Goal: Information Seeking & Learning: Learn about a topic

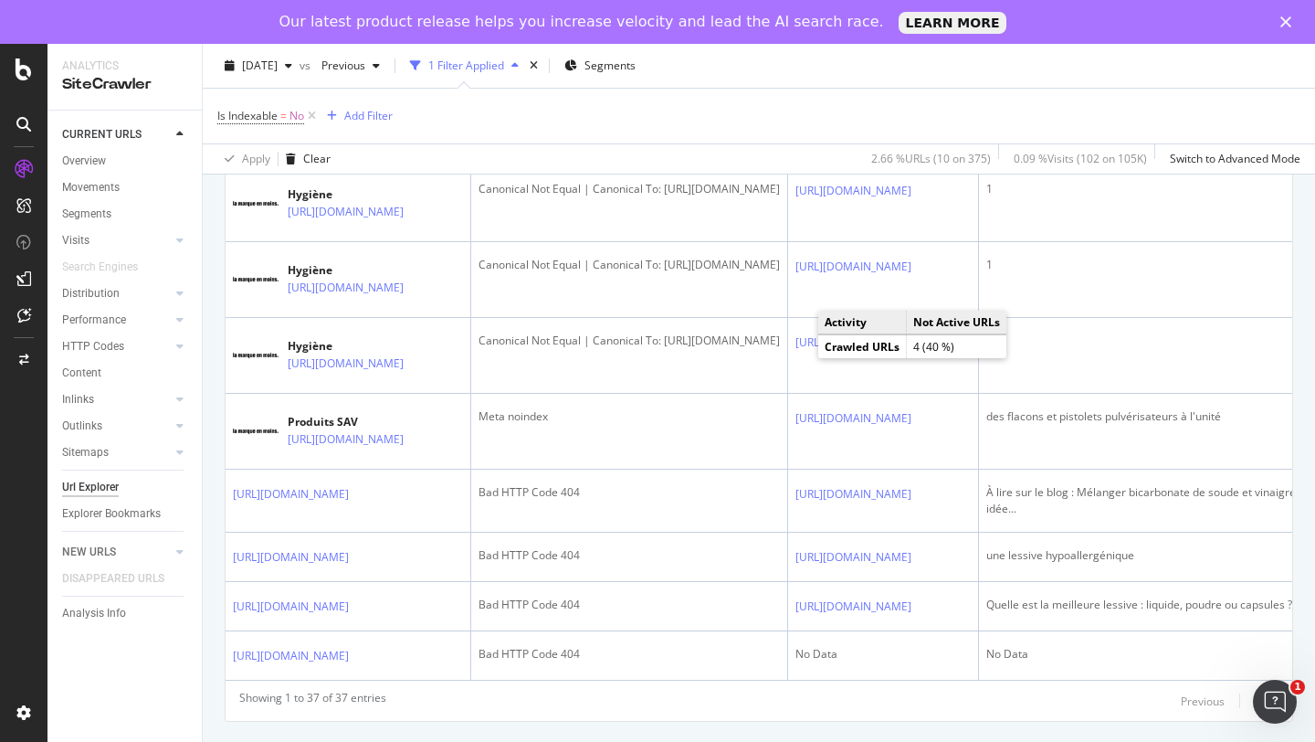
scroll to position [2715, 0]
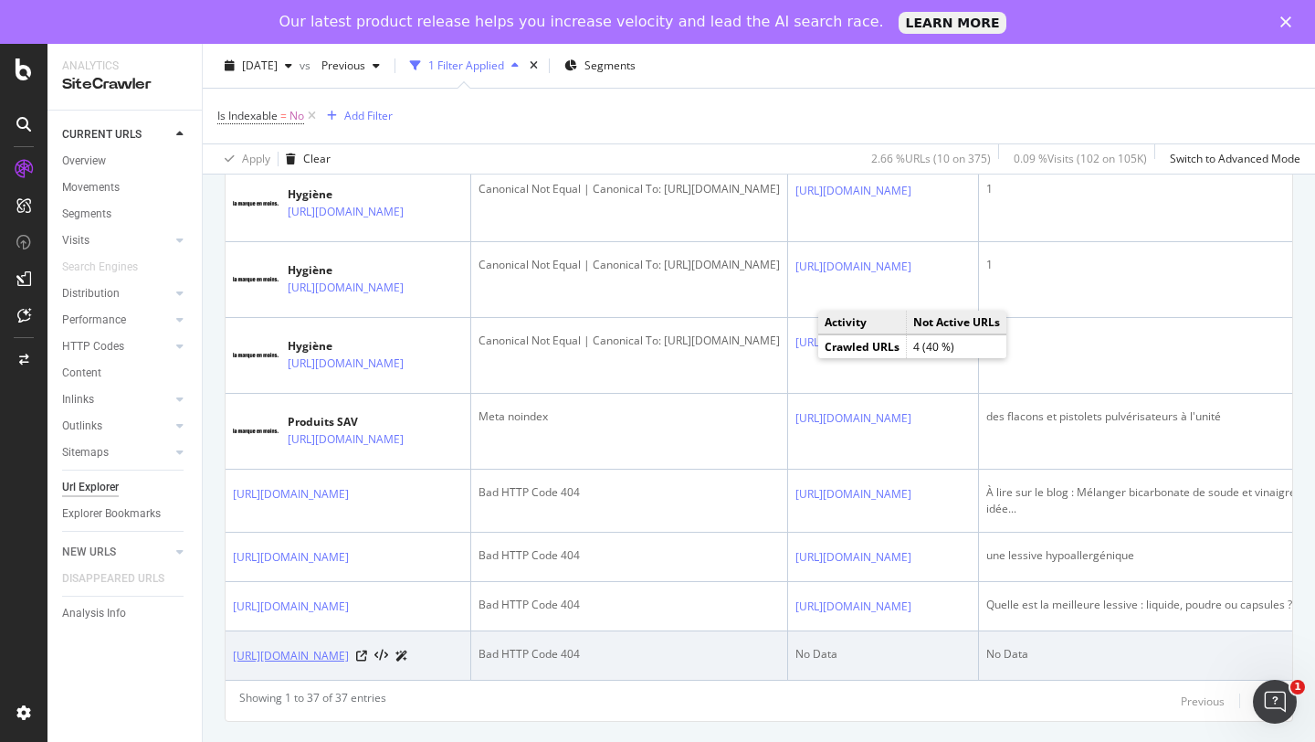
click at [343, 655] on link "https://lamarqueenmoins.fr/404" at bounding box center [291, 656] width 116 height 18
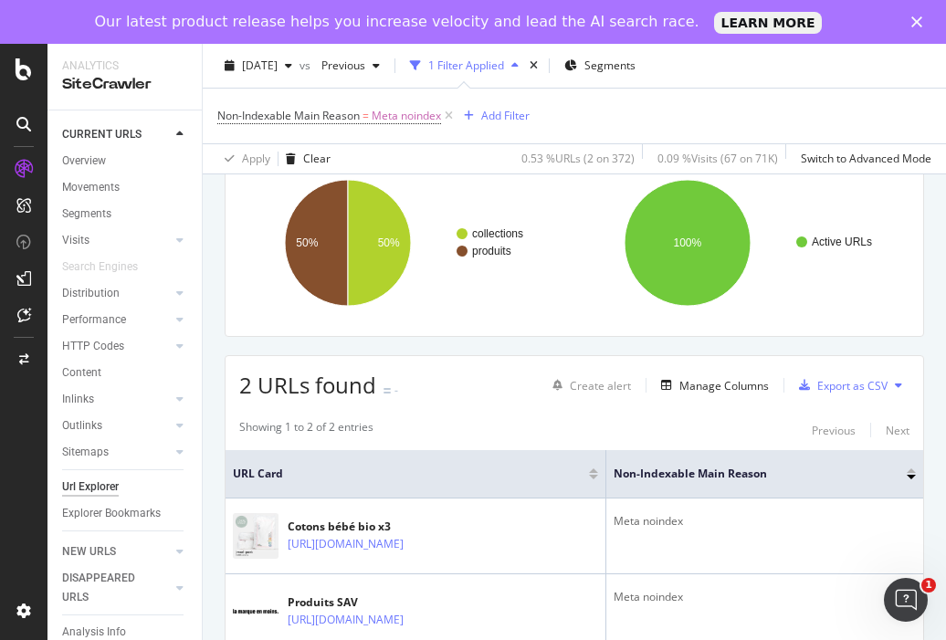
scroll to position [217, 0]
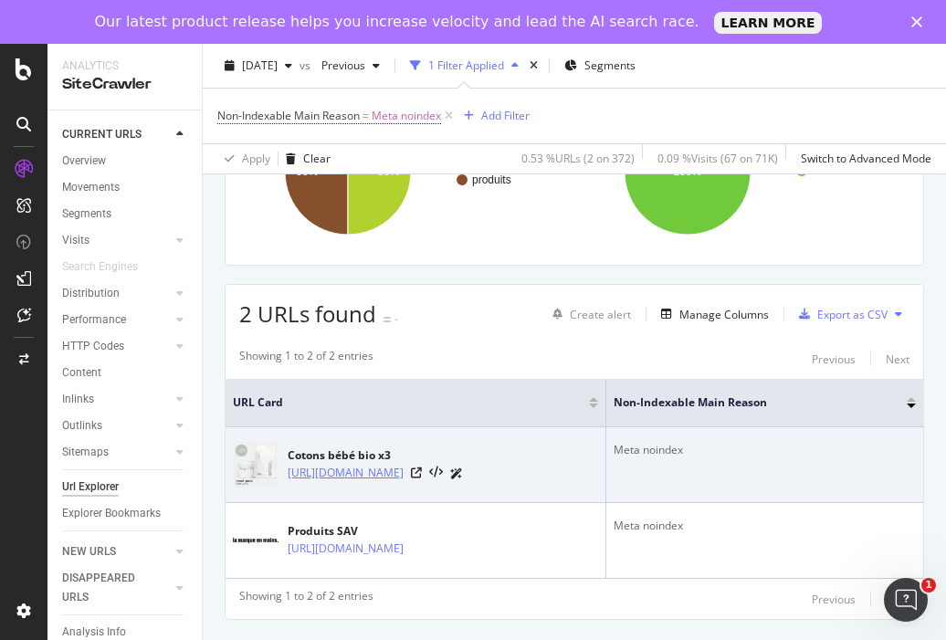
click at [404, 470] on link "[URL][DOMAIN_NAME]" at bounding box center [346, 473] width 116 height 18
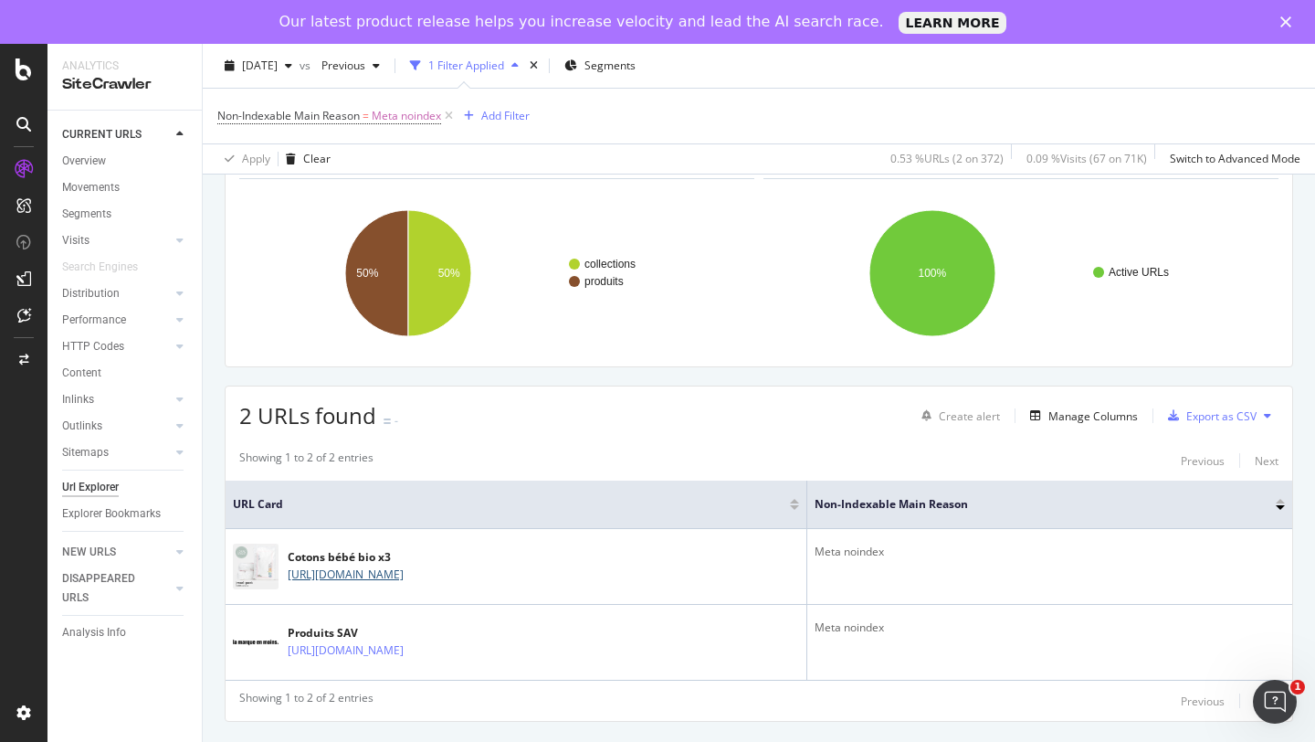
scroll to position [116, 0]
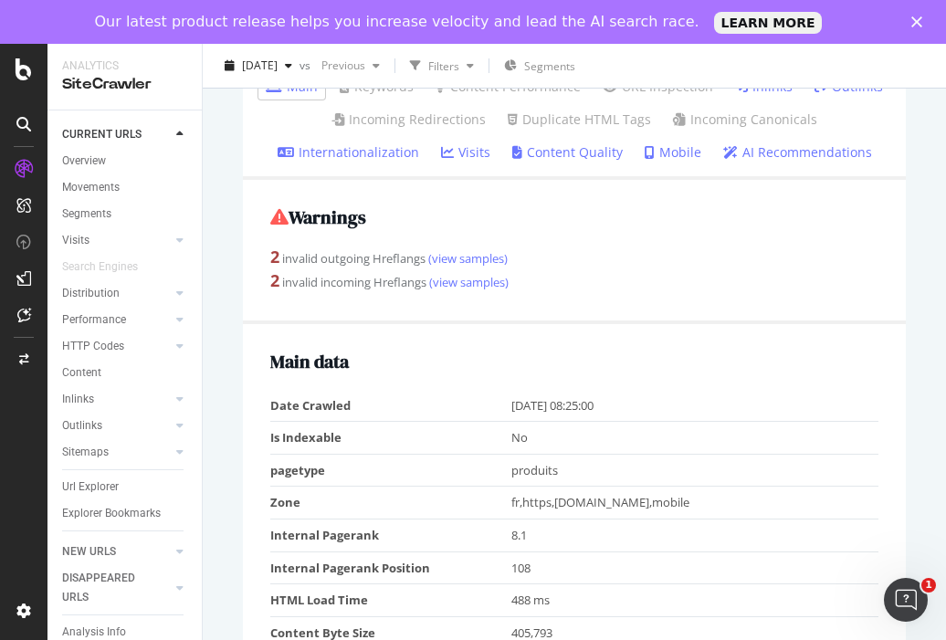
scroll to position [581, 0]
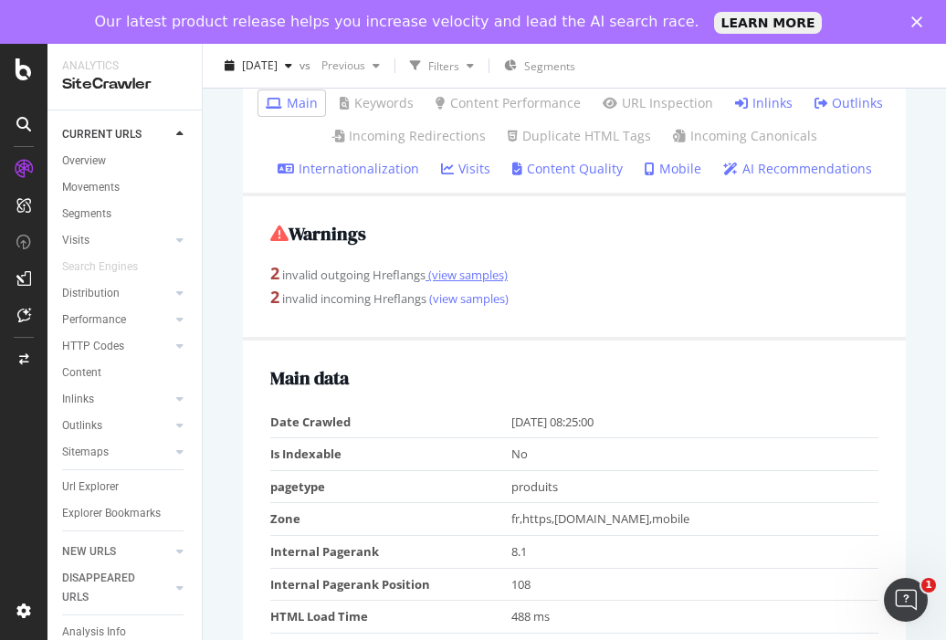
click at [483, 275] on link "(view samples)" at bounding box center [467, 275] width 82 height 16
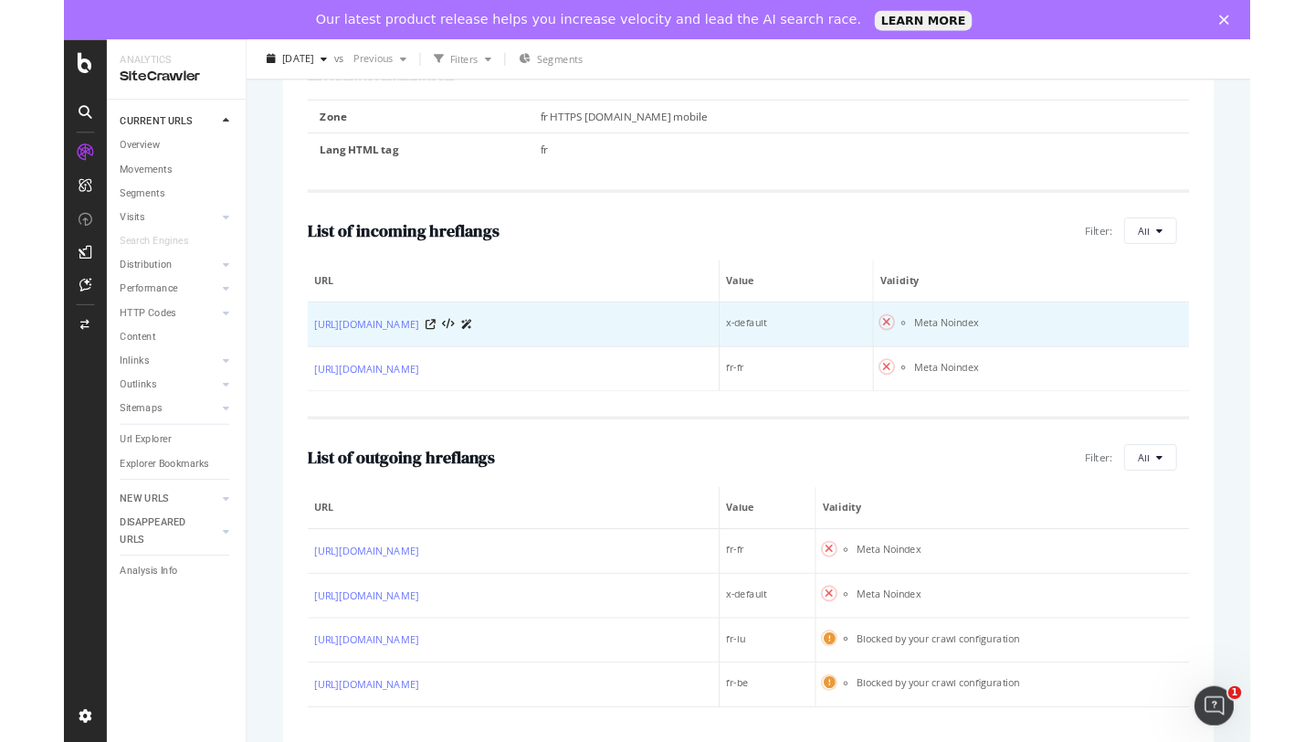
scroll to position [781, 0]
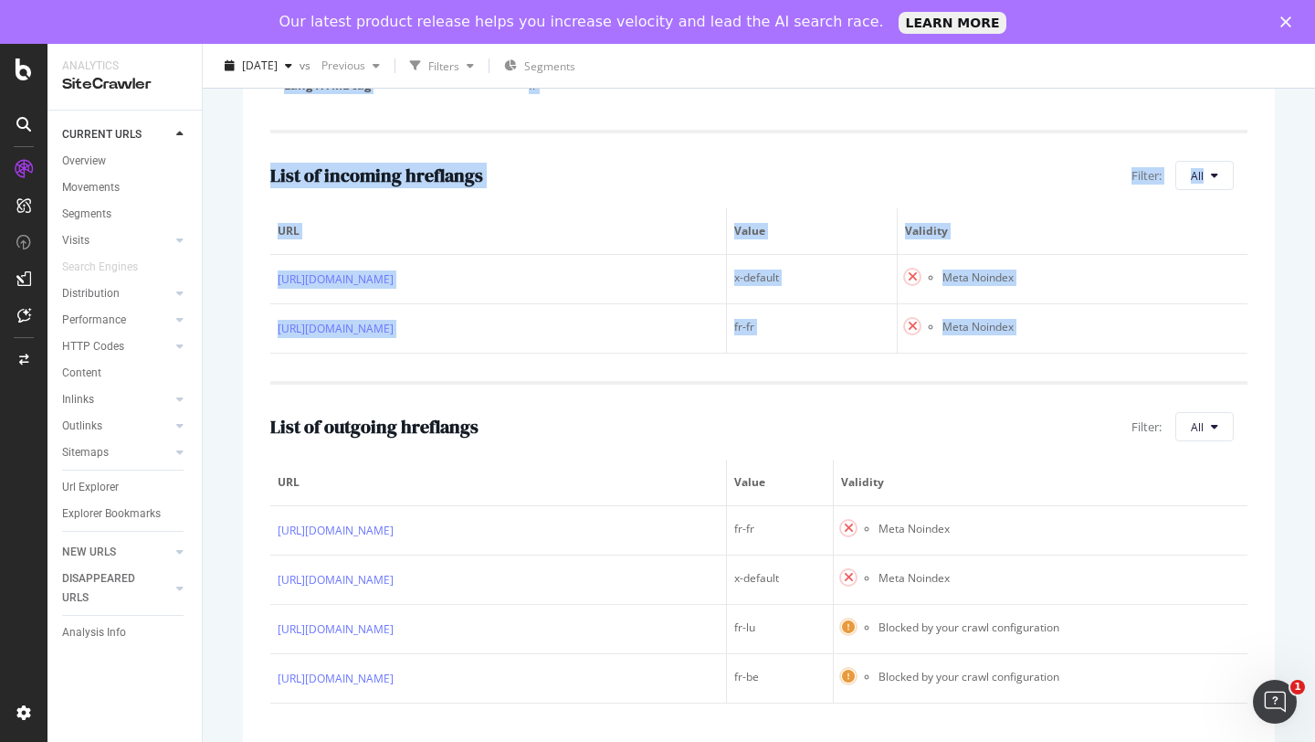
drag, startPoint x: 236, startPoint y: 140, endPoint x: 631, endPoint y: 365, distance: 455.2
click at [634, 366] on div "https://lamarqueenmoins.fr/products/cotons-bebe-bio-x3 View HTML Source Cotons …" at bounding box center [759, 112] width 1068 height 1345
click at [611, 409] on div "List of outgoing hreflangs Filter: All URL Value Validity https://lamarqueenmoi…" at bounding box center [758, 542] width 977 height 322
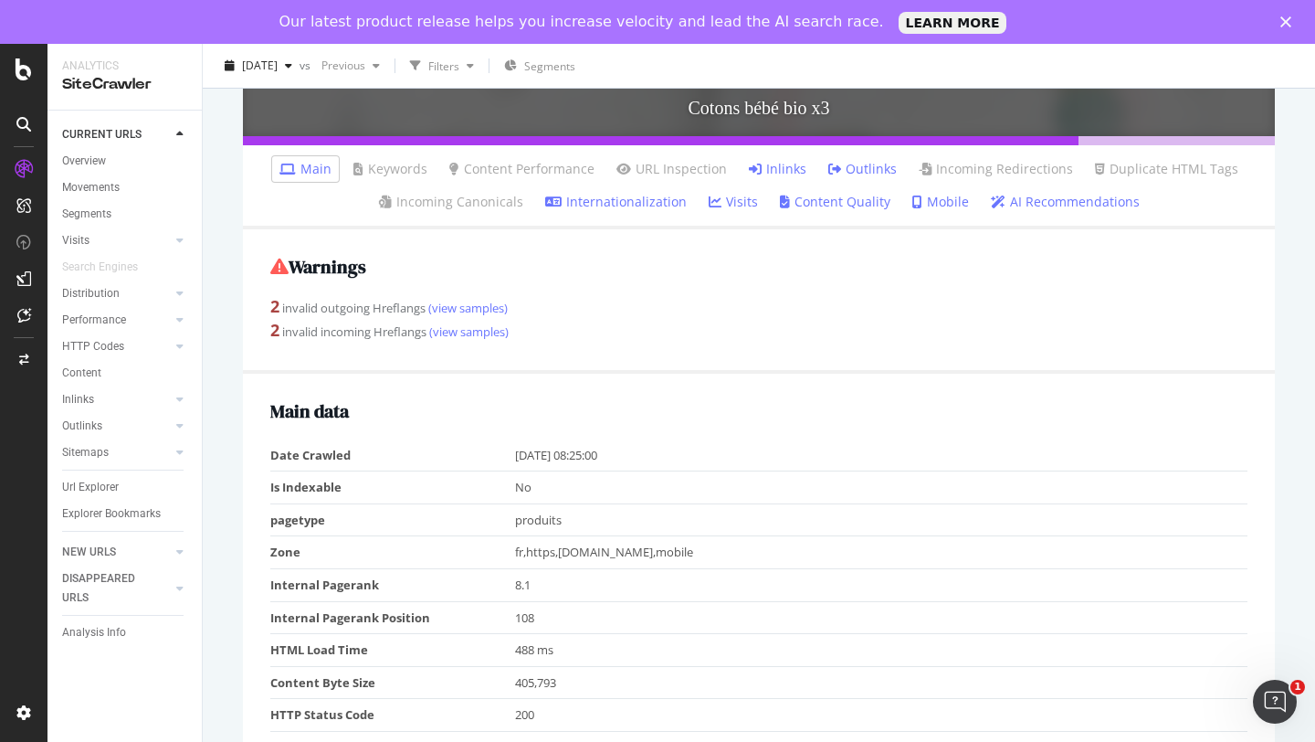
scroll to position [412, 0]
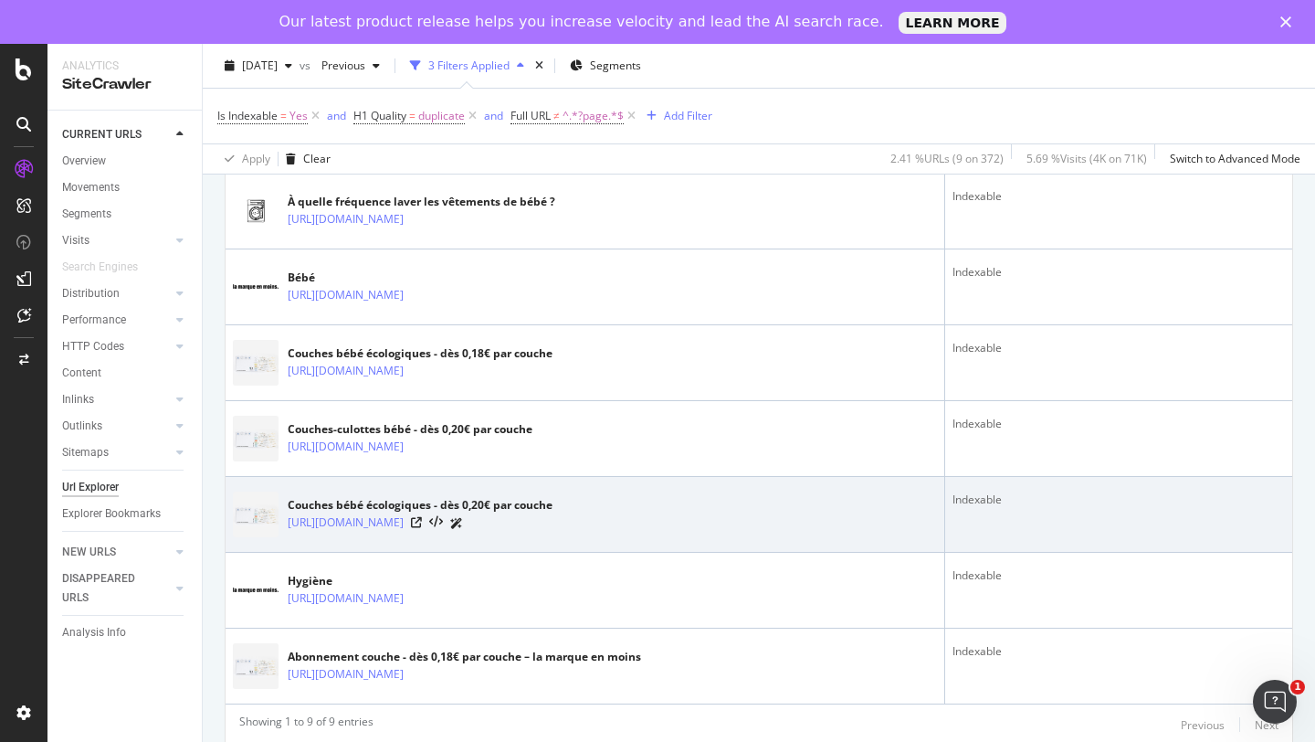
scroll to position [624, 0]
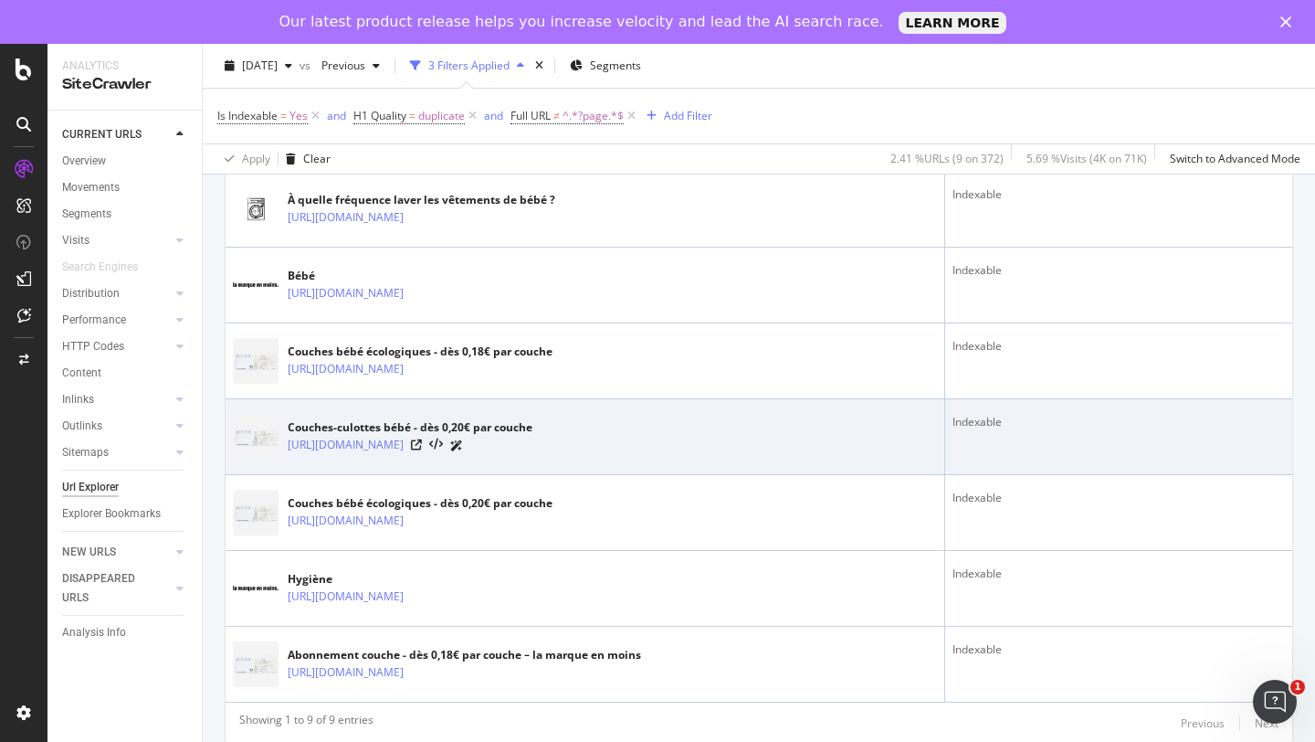
click at [430, 426] on div "Couches-culottes bébé - dès 0,20€ par couche" at bounding box center [410, 427] width 245 height 16
click at [404, 447] on link "https://lamarqueenmoins.fr/products/couches-culottes-kit-dessai" at bounding box center [346, 445] width 116 height 18
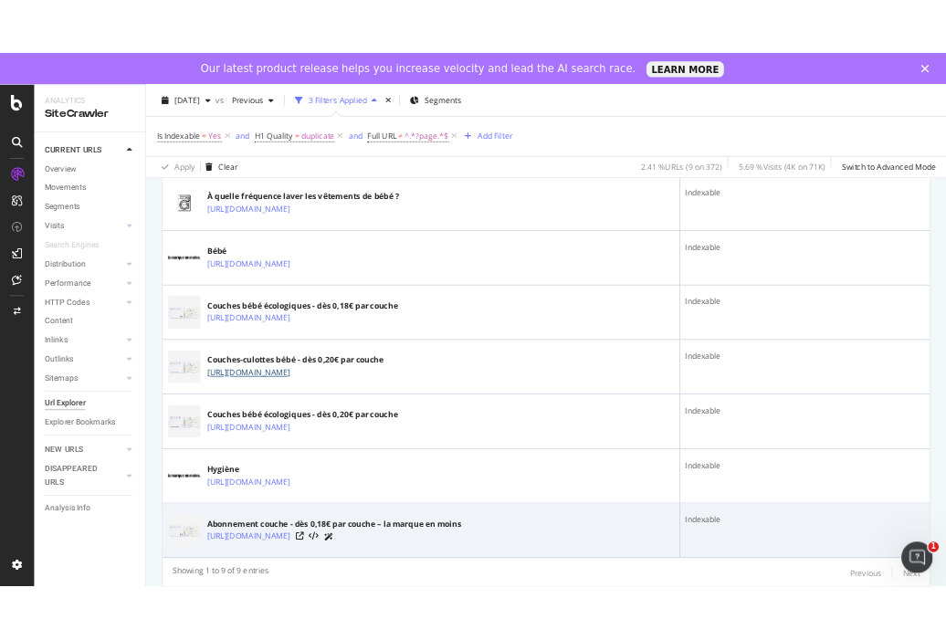
scroll to position [647, 0]
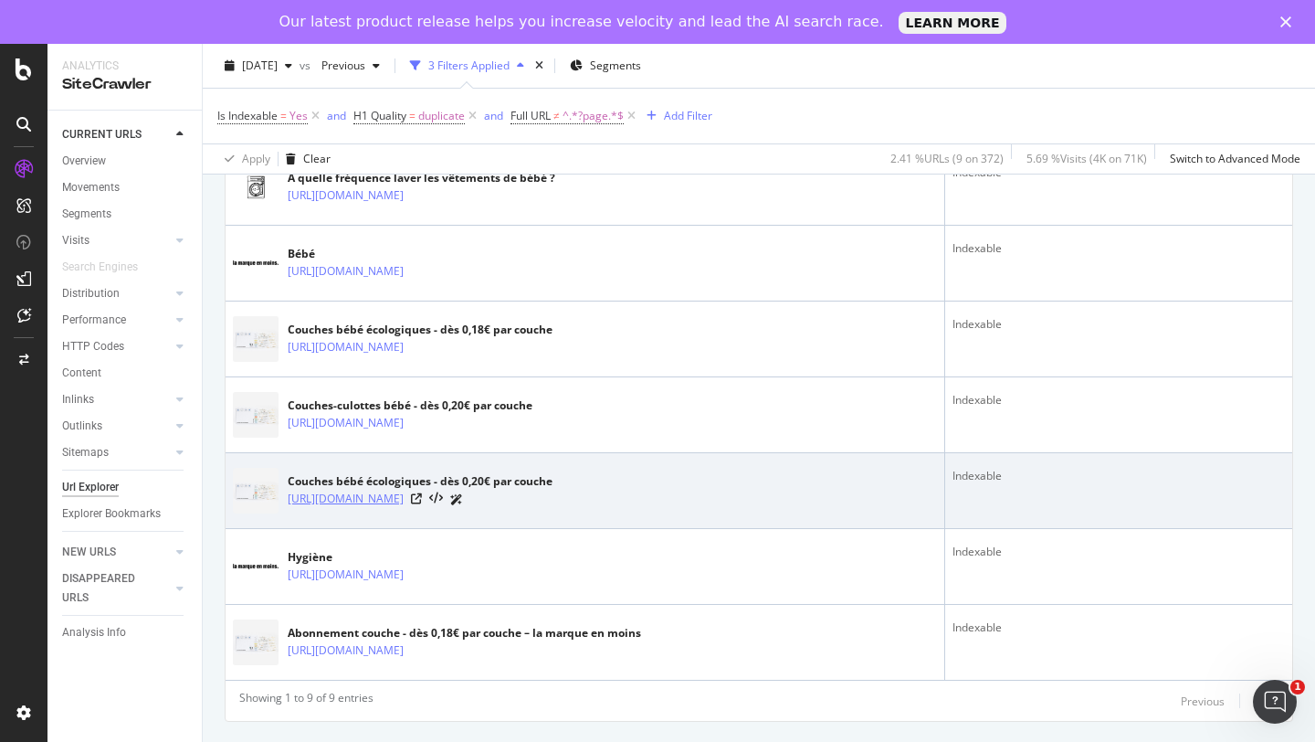
click at [404, 494] on link "https://lamarqueenmoins.fr/products/couches-culottes-kit-essai" at bounding box center [346, 498] width 116 height 18
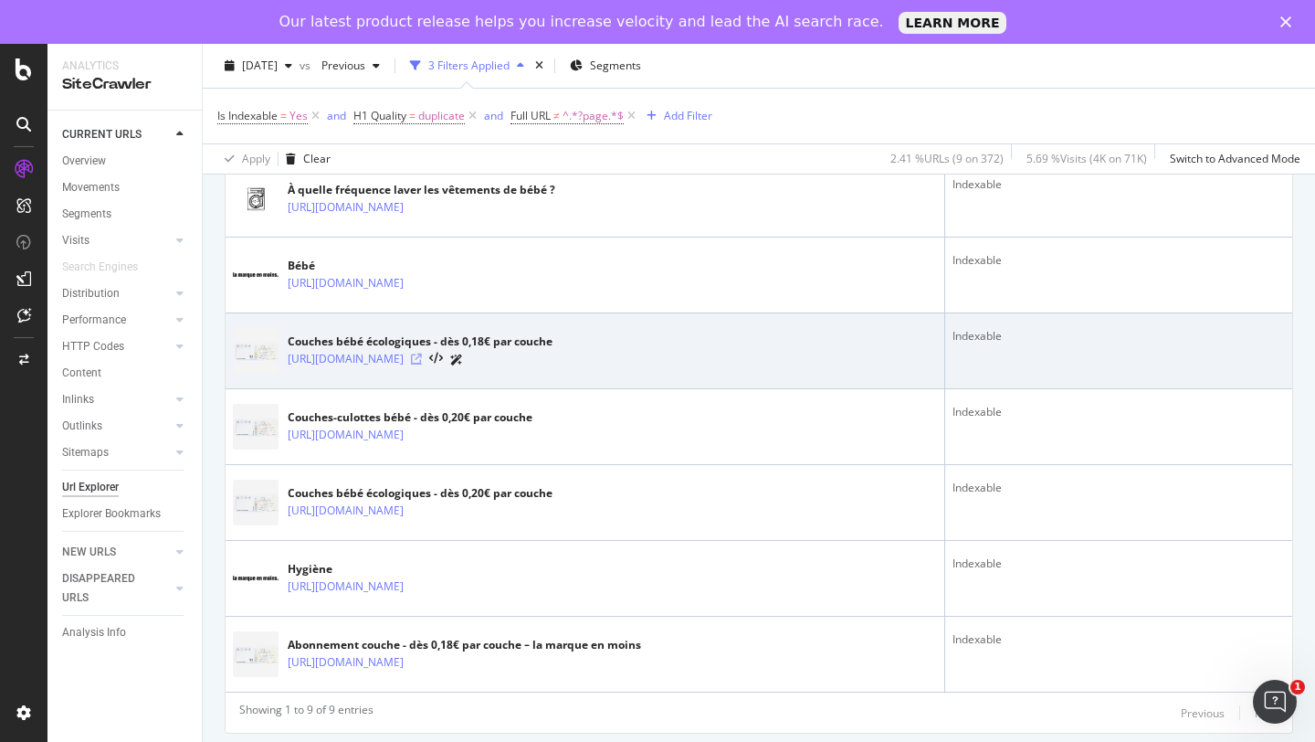
click at [422, 355] on icon at bounding box center [416, 358] width 11 height 11
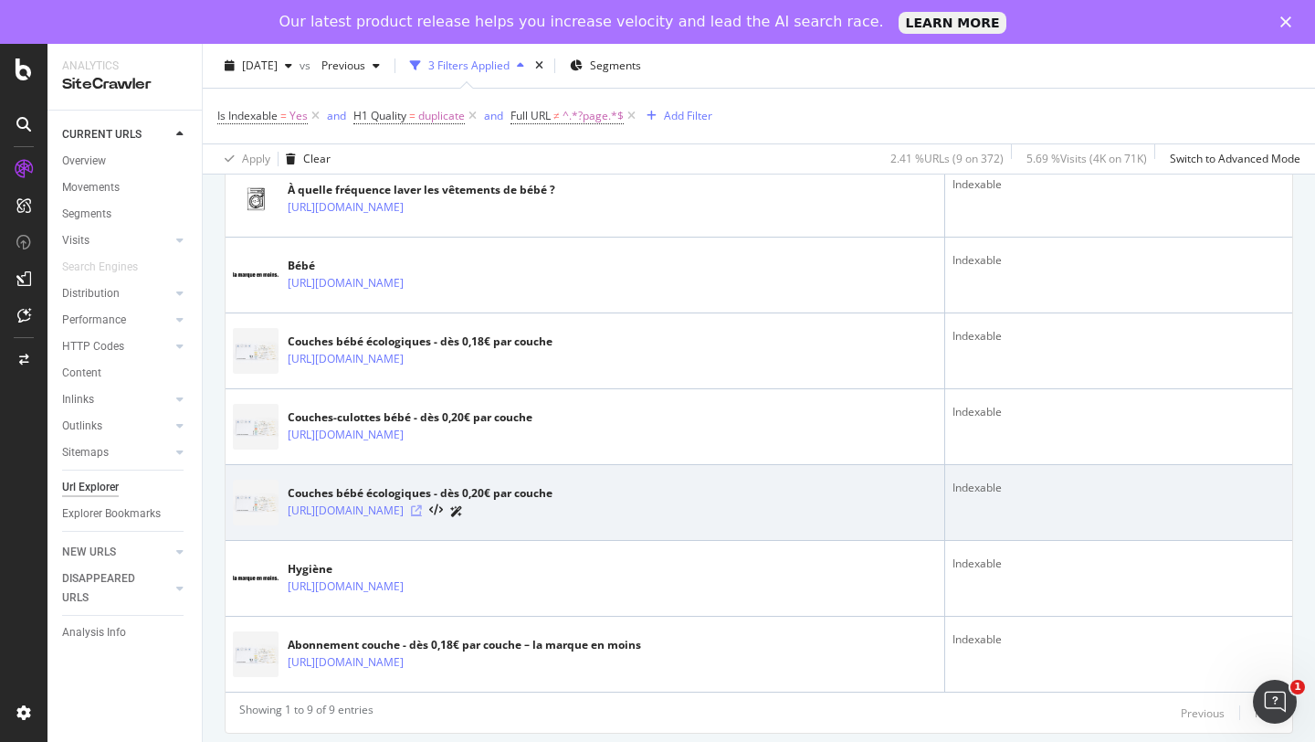
click at [422, 511] on icon at bounding box center [416, 510] width 11 height 11
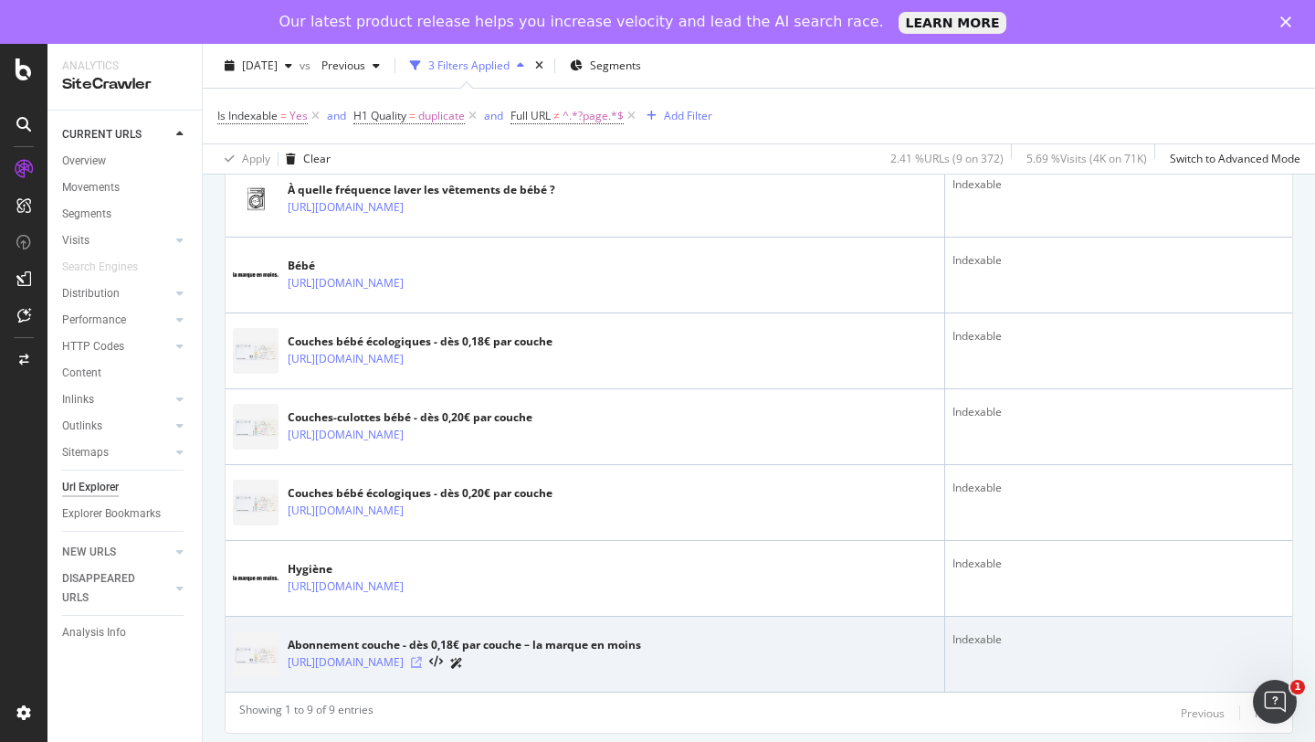
click at [422, 639] on icon at bounding box center [416, 662] width 11 height 11
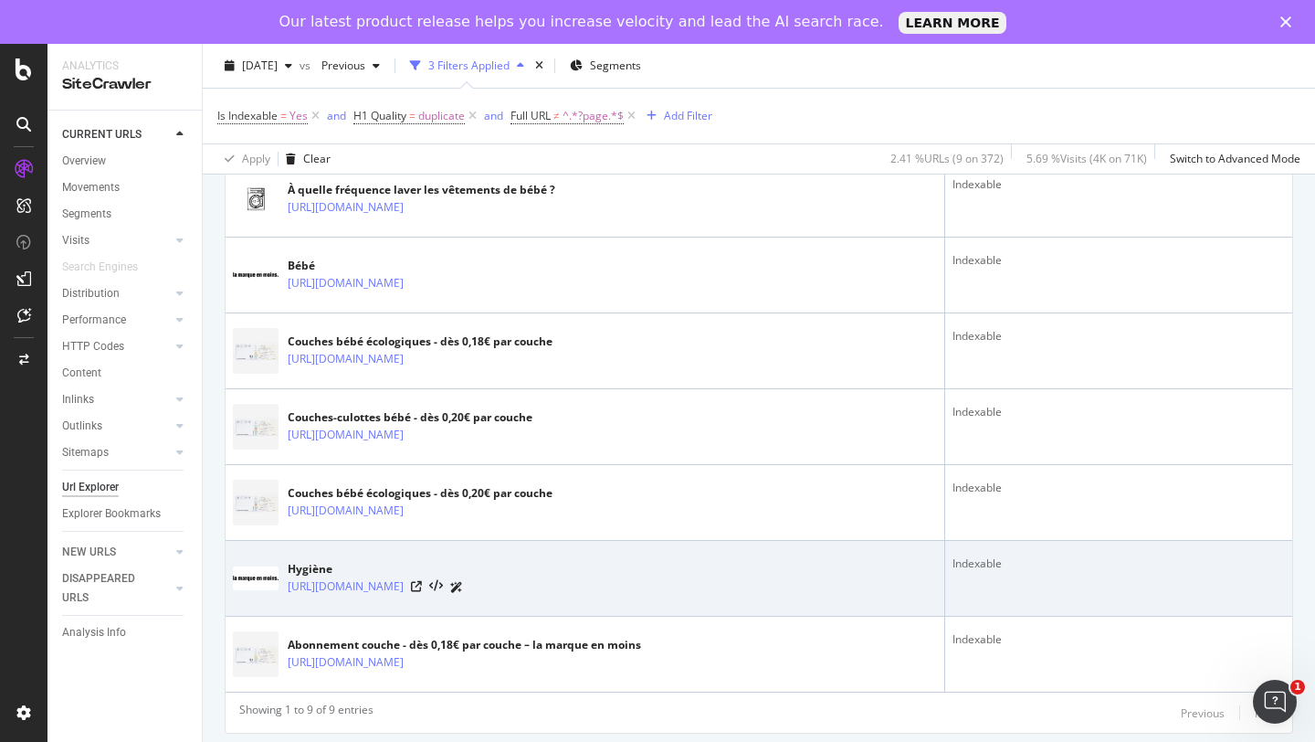
scroll to position [647, 0]
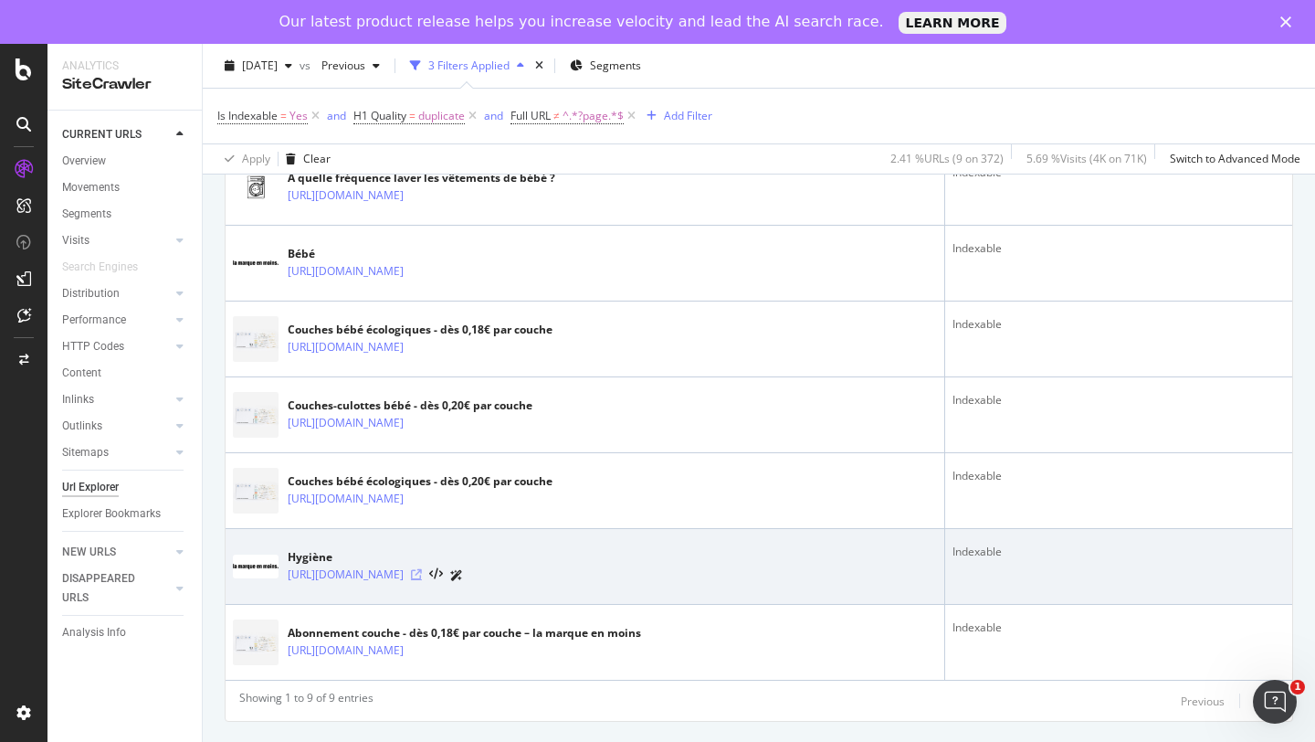
click at [422, 573] on icon at bounding box center [416, 574] width 11 height 11
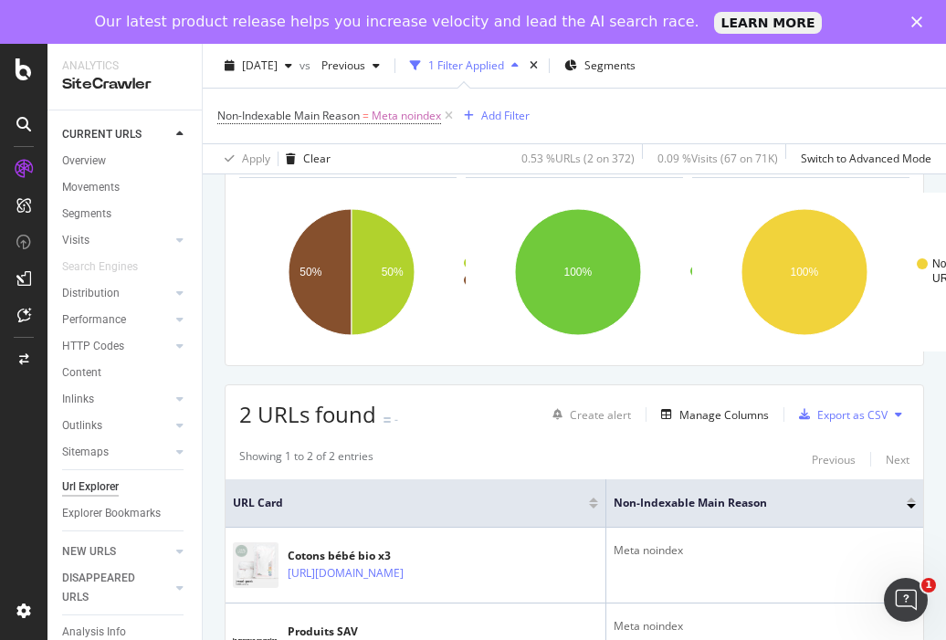
scroll to position [116, 0]
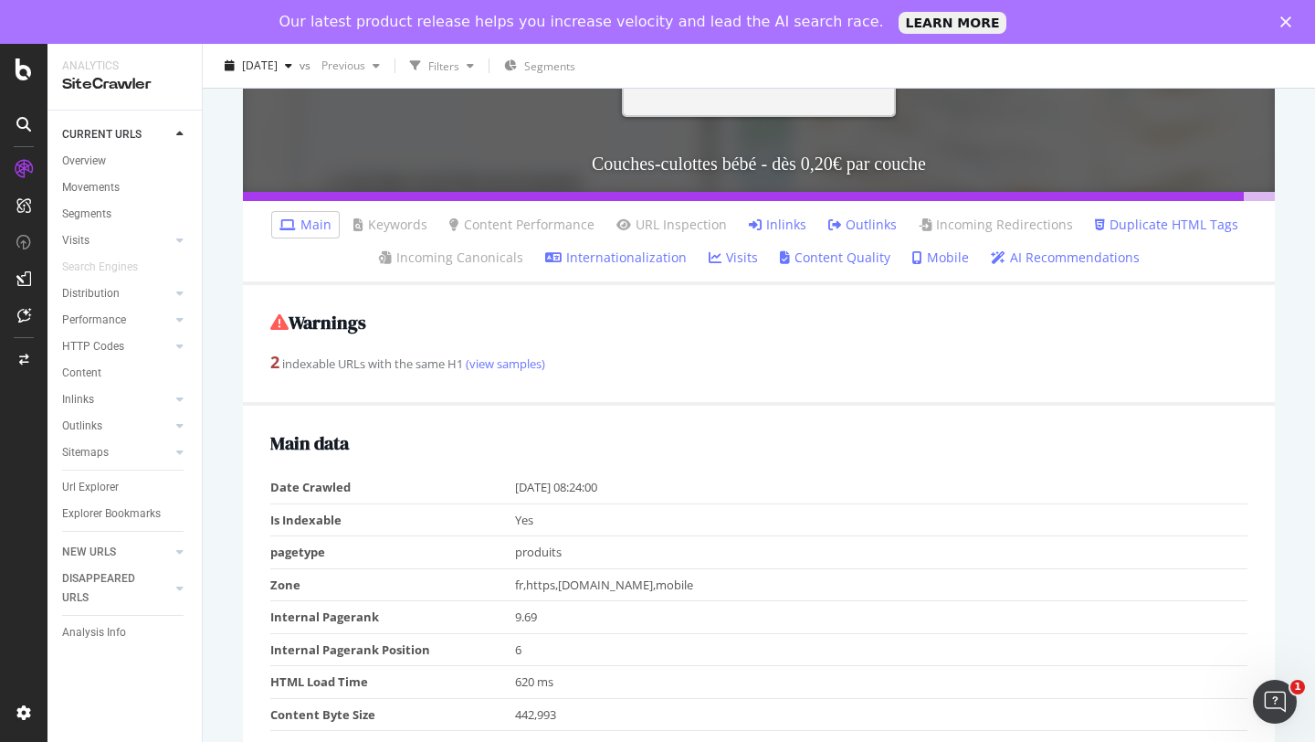
scroll to position [505, 0]
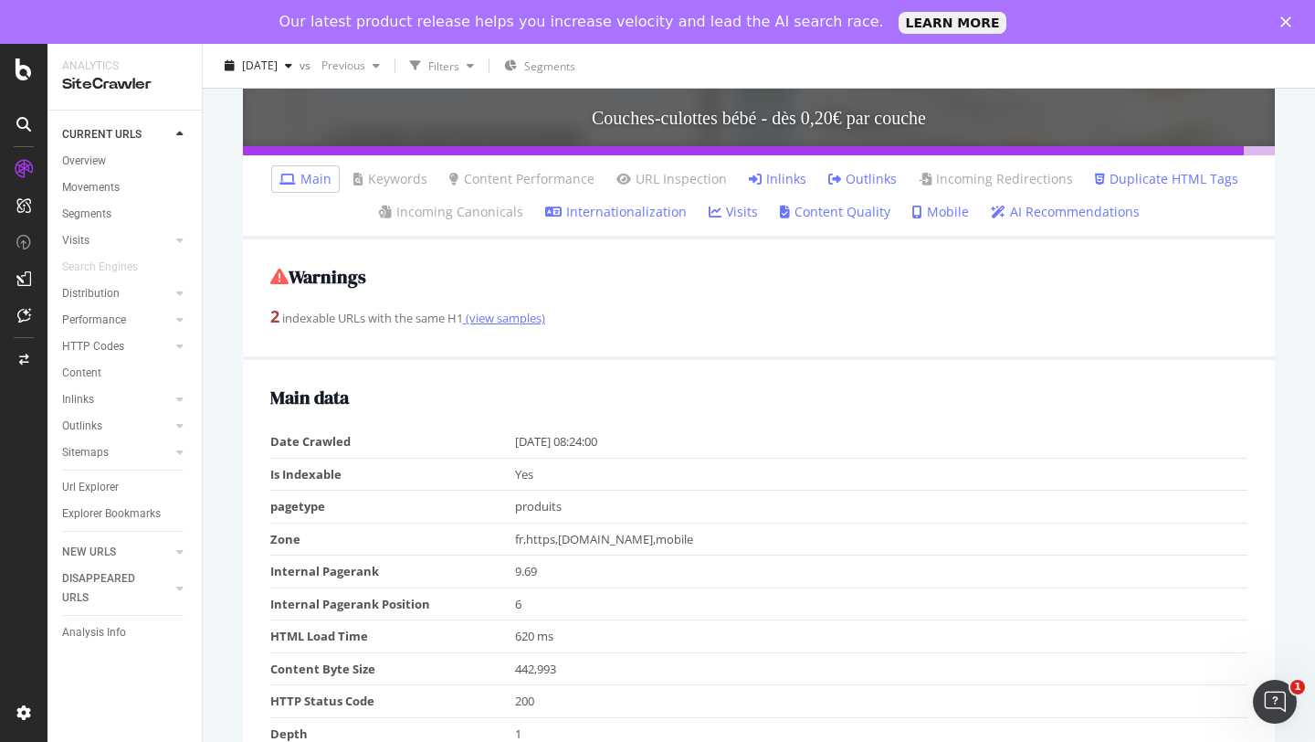
click at [519, 318] on link "(view samples)" at bounding box center [504, 318] width 82 height 16
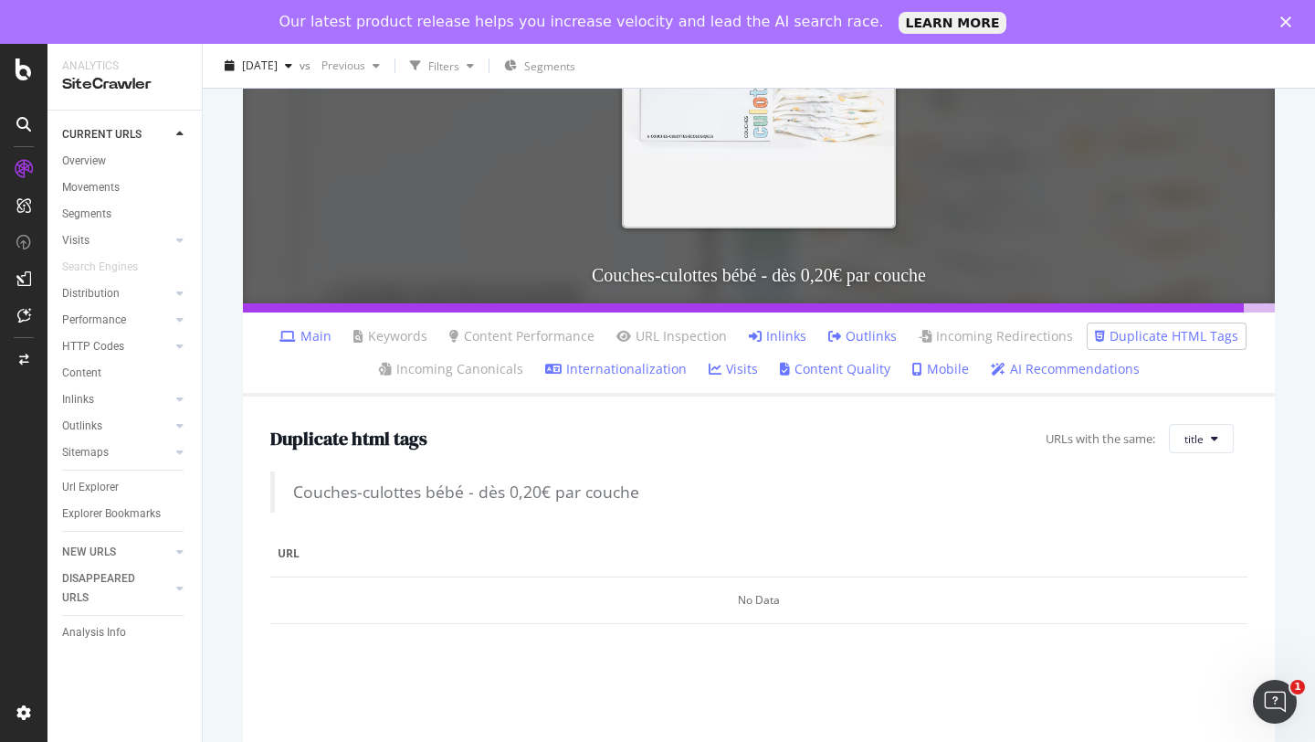
scroll to position [526, 0]
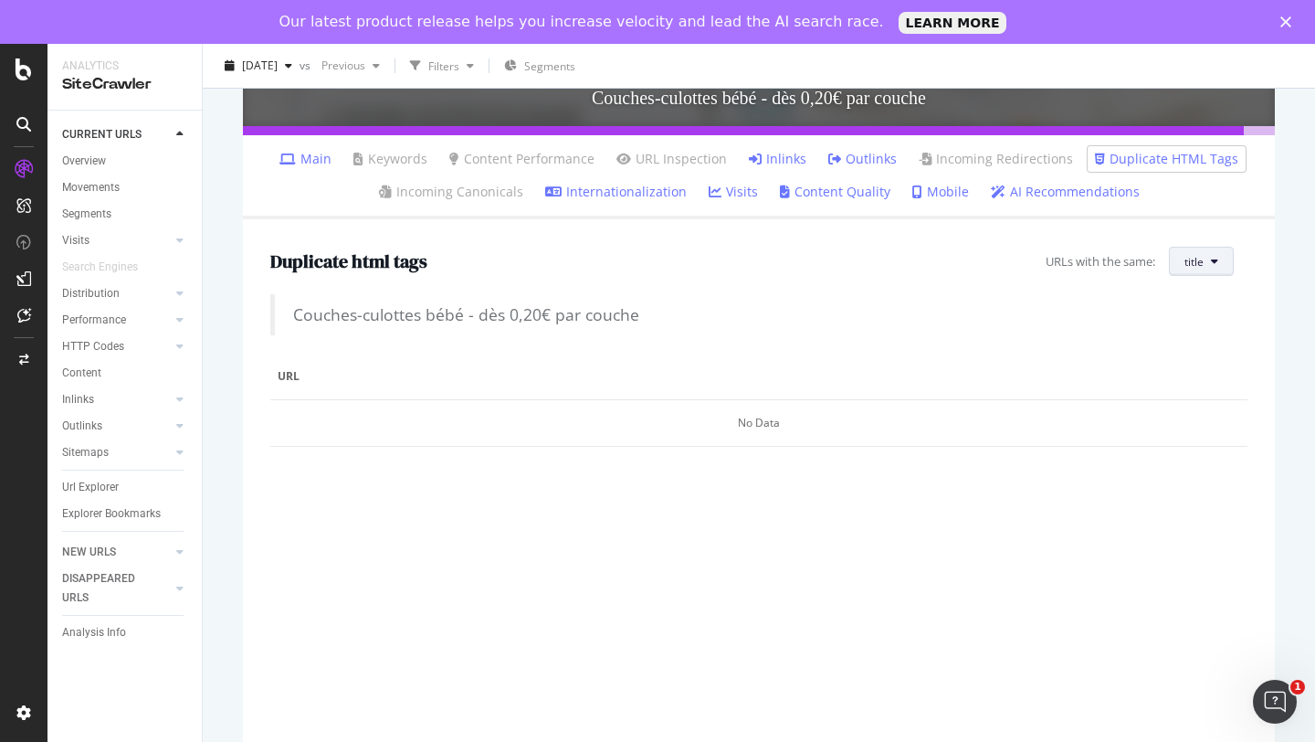
click at [1212, 252] on button "title" at bounding box center [1201, 261] width 65 height 29
click at [1195, 327] on span "H1" at bounding box center [1213, 331] width 58 height 16
click at [1200, 255] on span "H1" at bounding box center [1196, 262] width 15 height 16
click at [1198, 329] on span "H1" at bounding box center [1219, 331] width 58 height 16
click at [1198, 258] on span "H1" at bounding box center [1196, 262] width 15 height 16
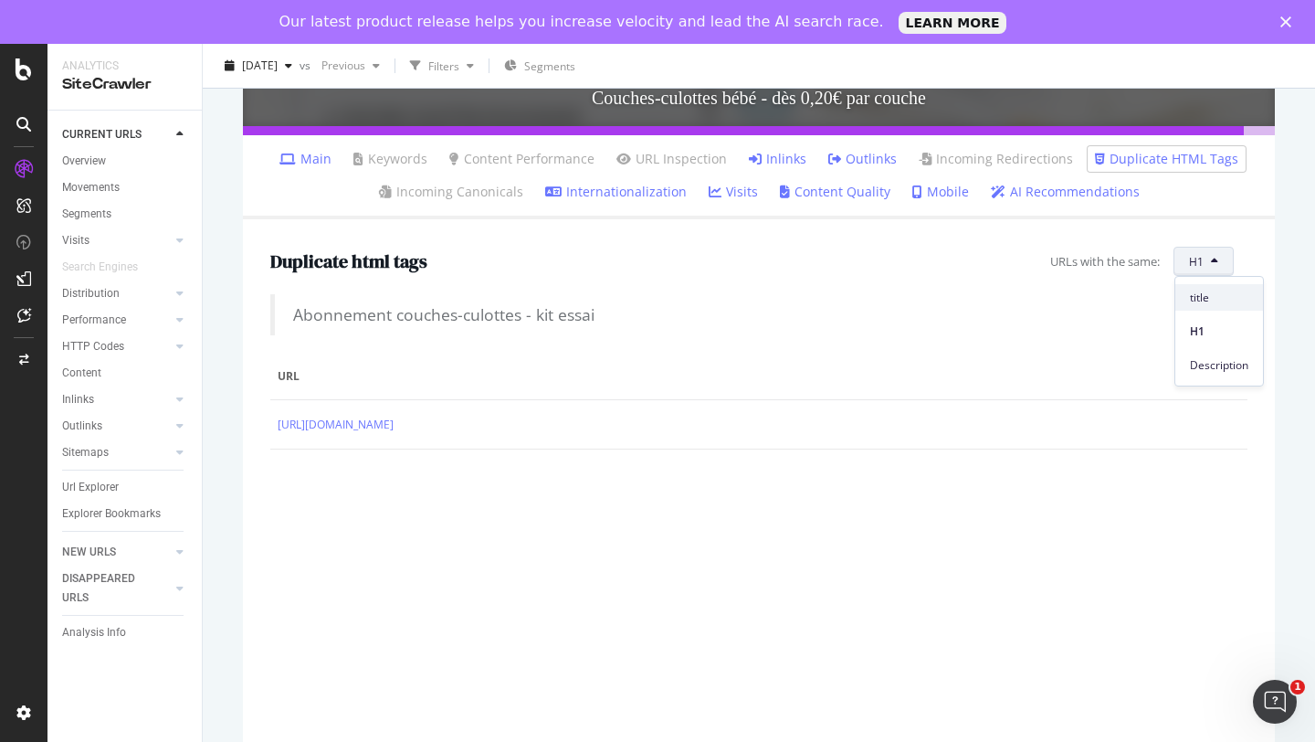
click at [1194, 289] on span "title" at bounding box center [1219, 297] width 58 height 16
click at [1204, 252] on button "title" at bounding box center [1201, 261] width 65 height 29
click at [1193, 321] on div "H1" at bounding box center [1214, 331] width 88 height 26
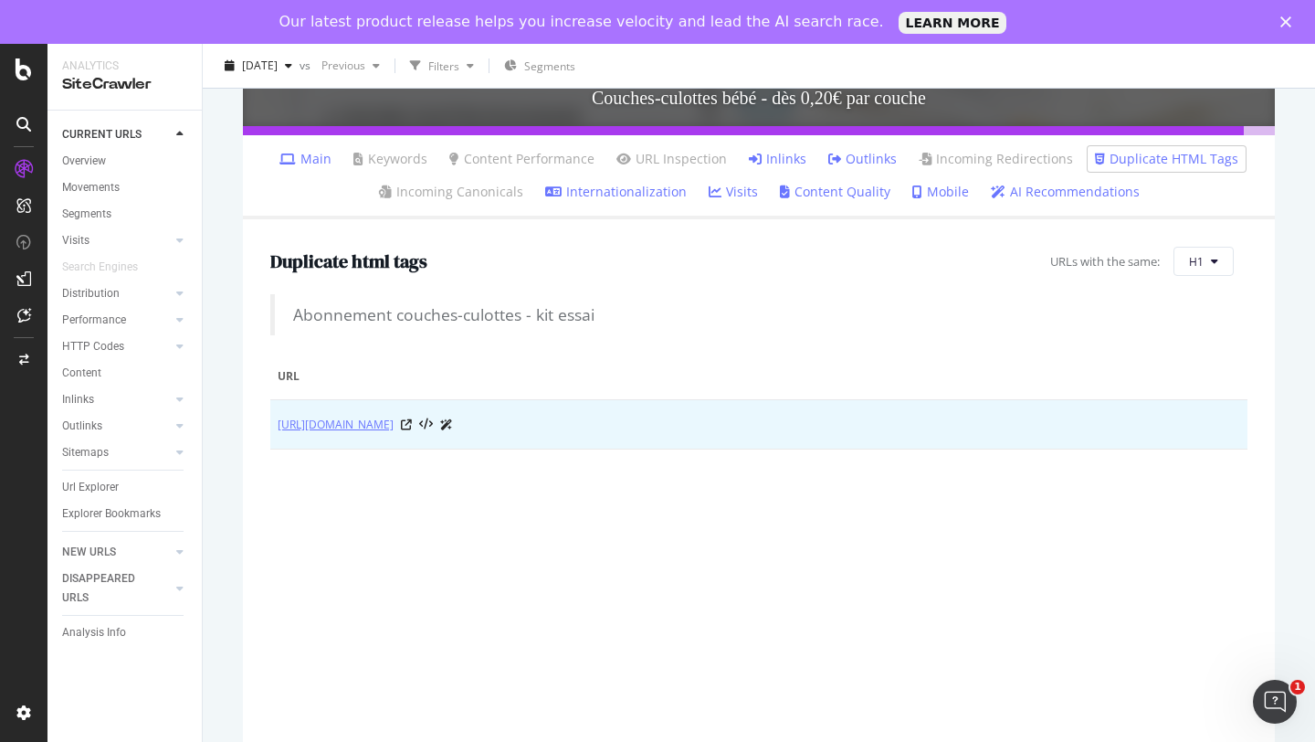
click at [394, 426] on link "https://lamarqueenmoins.fr/products/couches-culottes-kit-essai" at bounding box center [336, 425] width 116 height 18
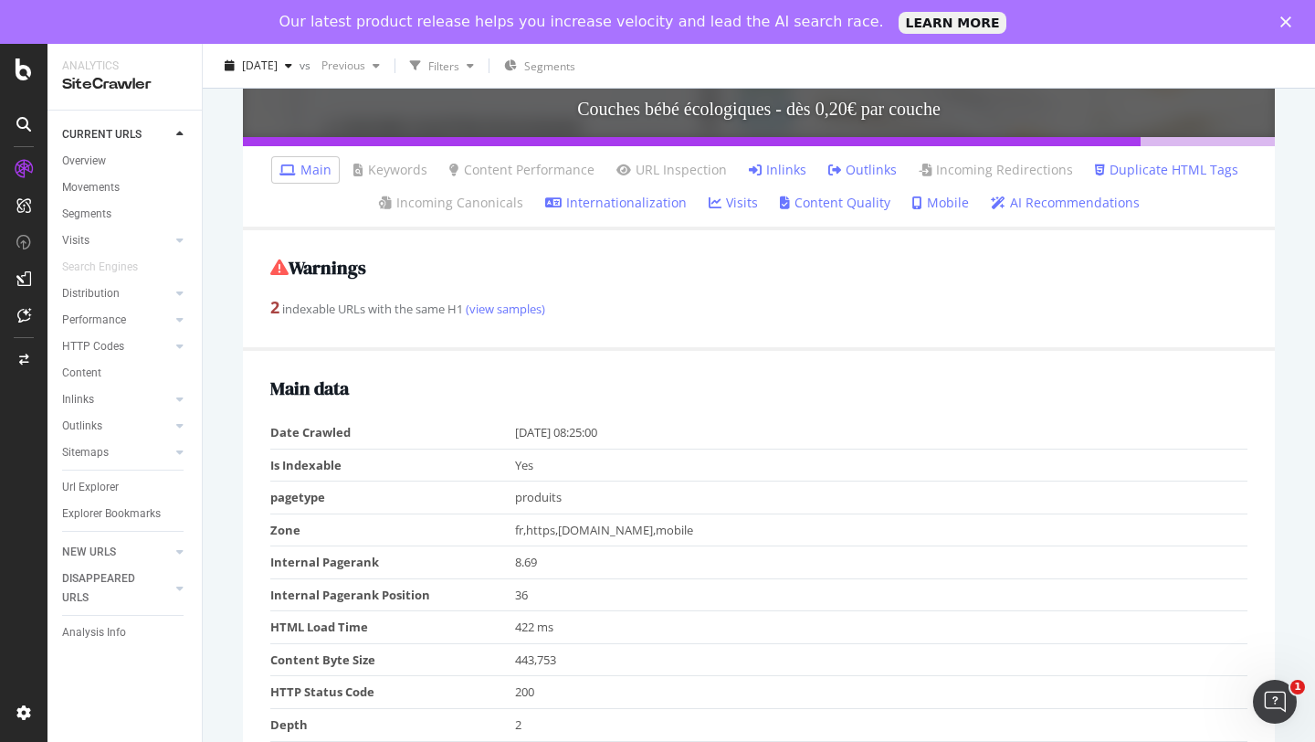
scroll to position [515, 0]
click at [496, 311] on link "(view samples)" at bounding box center [504, 308] width 82 height 16
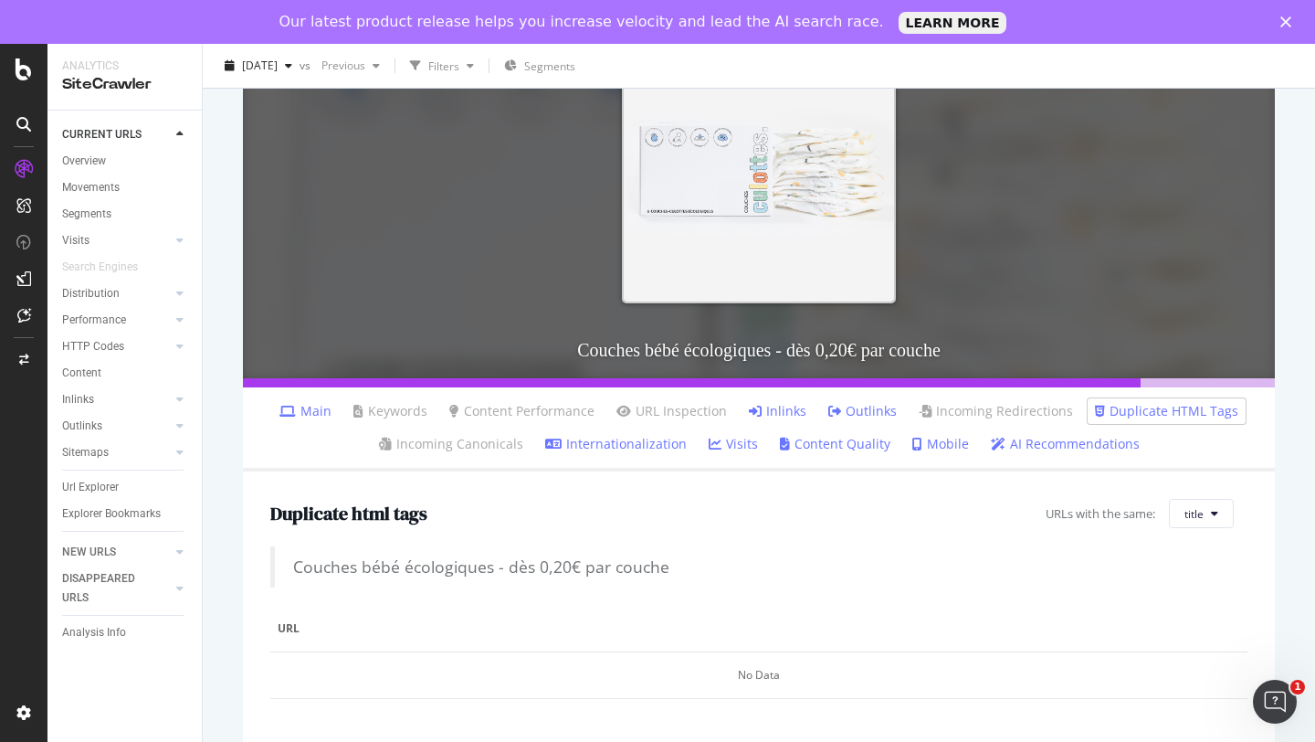
scroll to position [526, 0]
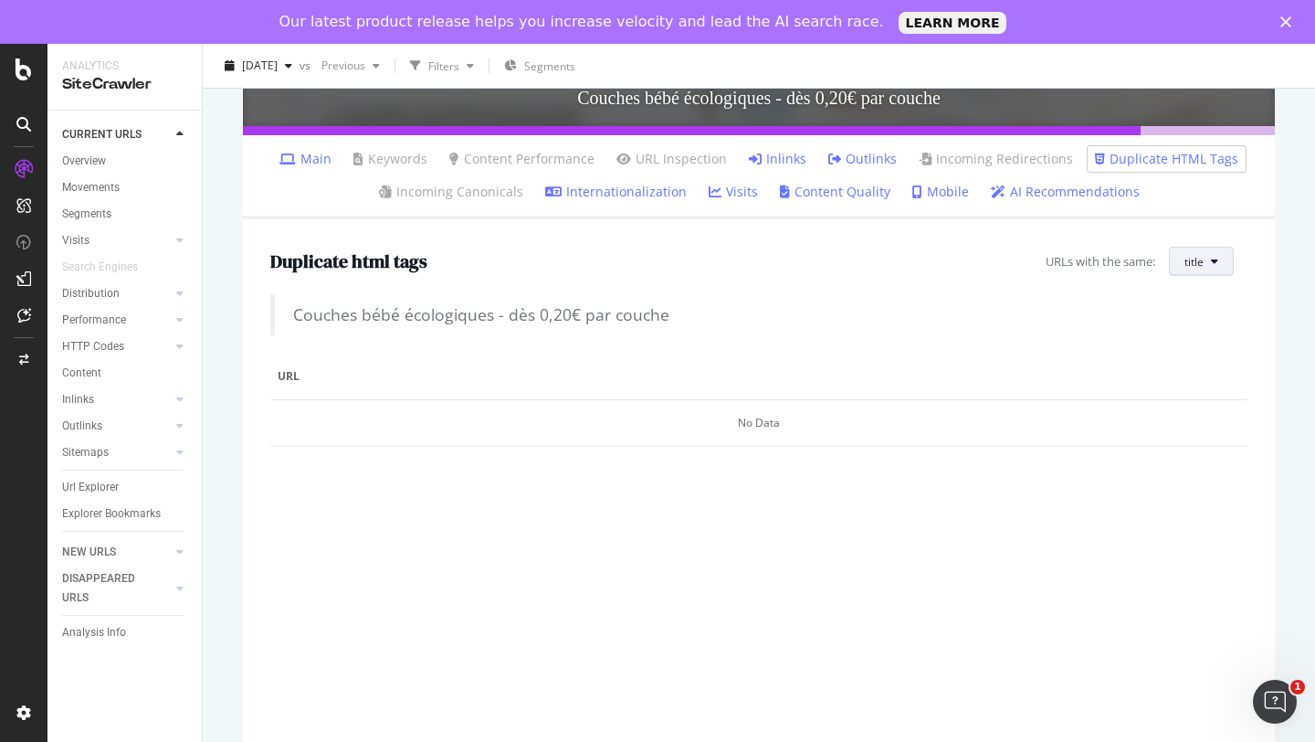
click at [1203, 267] on span "title" at bounding box center [1193, 262] width 19 height 16
click at [1188, 331] on span "H1" at bounding box center [1213, 331] width 58 height 16
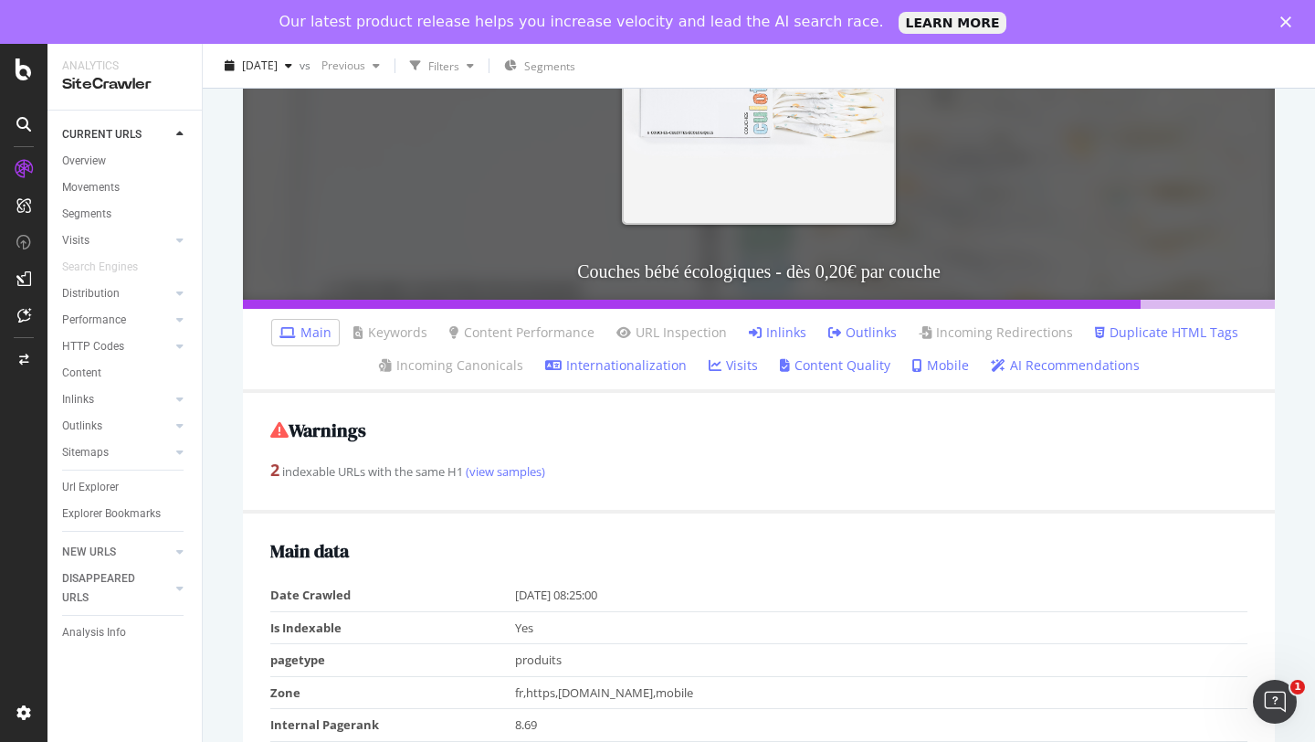
scroll to position [588, 0]
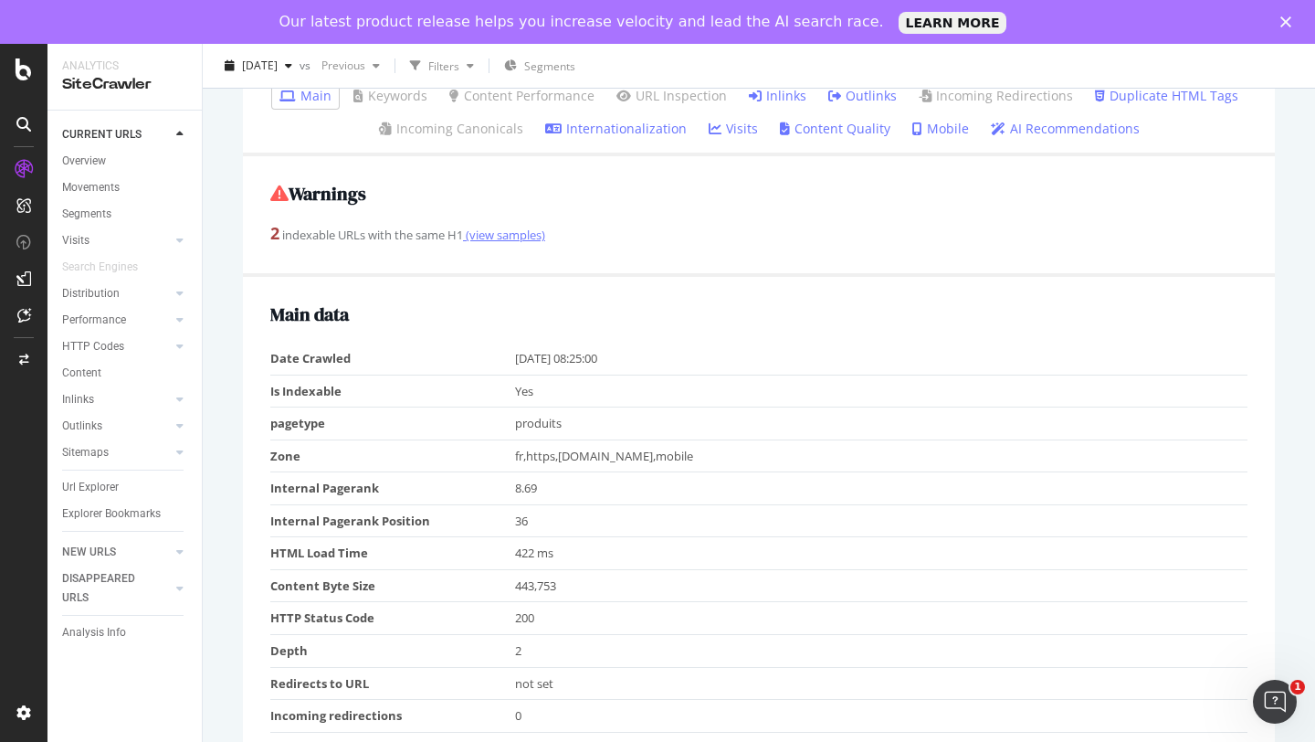
click at [531, 242] on link "(view samples)" at bounding box center [504, 234] width 82 height 16
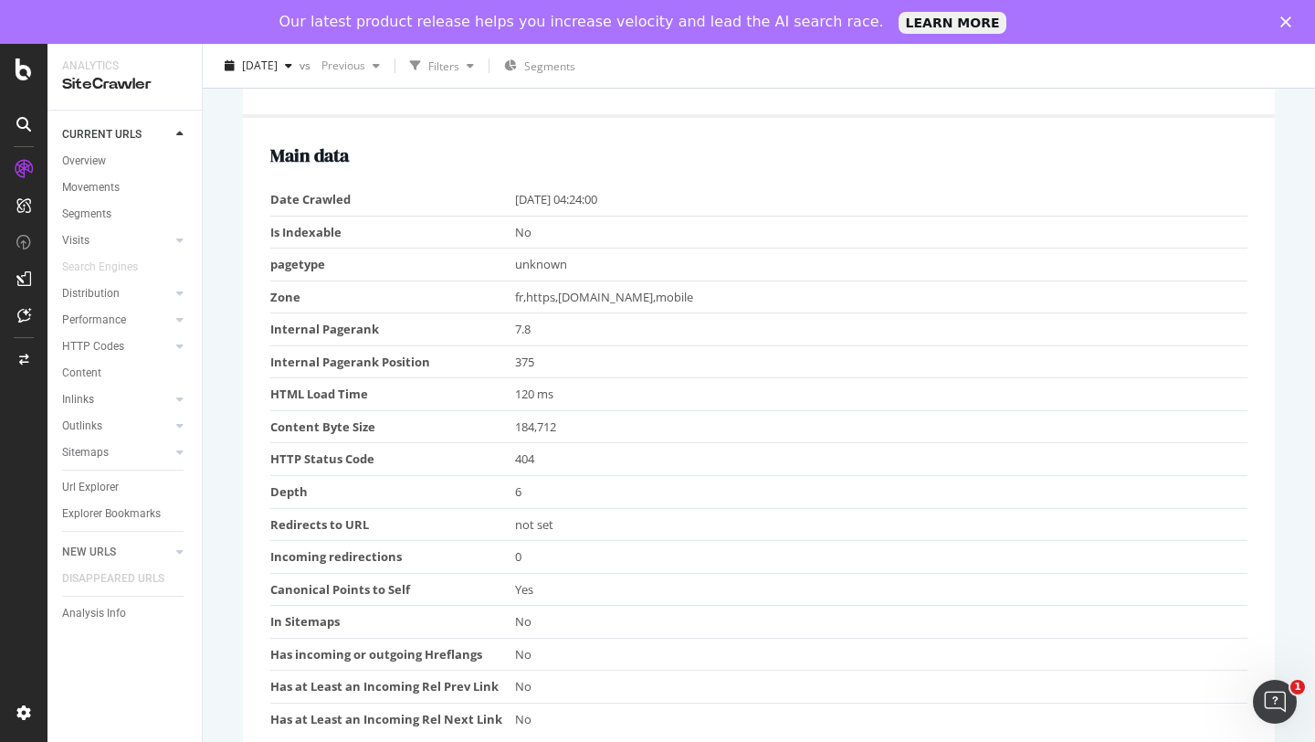
scroll to position [388, 0]
